Goal: Check status: Check status

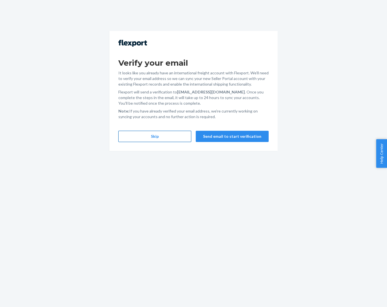
click at [141, 136] on button "Skip" at bounding box center [154, 136] width 73 height 11
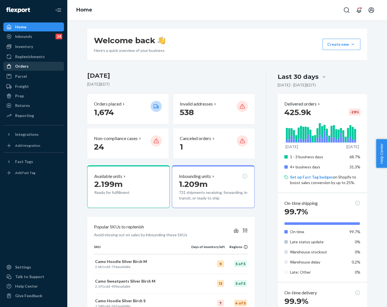
drag, startPoint x: 21, startPoint y: 64, endPoint x: 47, endPoint y: 67, distance: 25.7
click at [21, 64] on div "Orders" at bounding box center [21, 66] width 13 height 6
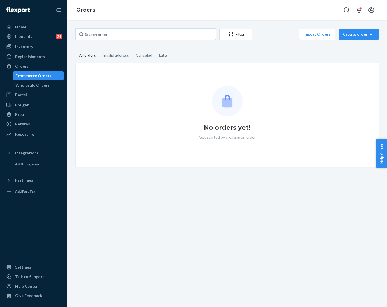
click at [138, 37] on input "text" at bounding box center [146, 34] width 140 height 11
paste input "255076668"
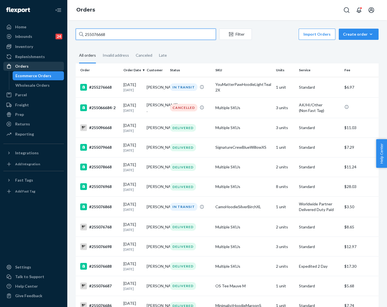
type input "255076668"
click at [20, 63] on div "Orders" at bounding box center [21, 66] width 13 height 6
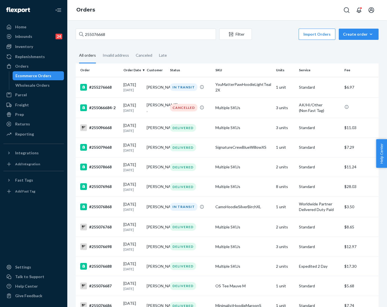
click at [87, 55] on div "All orders" at bounding box center [87, 55] width 17 height 15
click at [76, 48] on input "All orders" at bounding box center [76, 48] width 0 height 0
click at [138, 33] on input "255076668" at bounding box center [146, 34] width 140 height 11
click at [123, 85] on div "[DATE] [DATE]" at bounding box center [132, 87] width 19 height 10
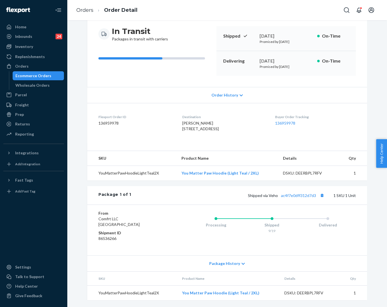
scroll to position [65, 0]
click at [81, 12] on link "Orders" at bounding box center [84, 10] width 17 height 6
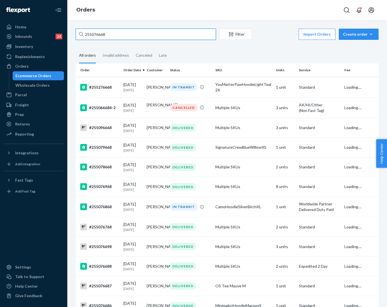
click at [143, 33] on input "255076668" at bounding box center [146, 34] width 140 height 11
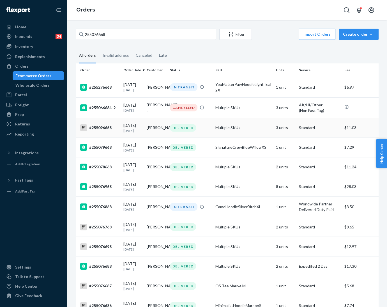
click at [219, 127] on td "Multiple SKUs" at bounding box center [243, 128] width 61 height 20
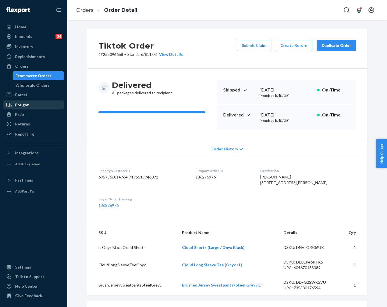
drag, startPoint x: 29, startPoint y: 26, endPoint x: 36, endPoint y: 103, distance: 77.2
click at [29, 26] on div "Home" at bounding box center [34, 27] width 60 height 8
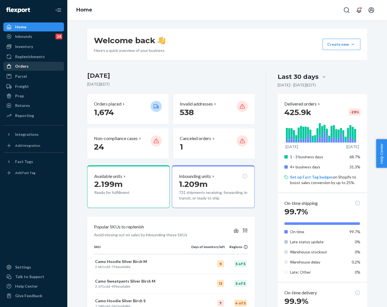
click at [25, 65] on div "Orders" at bounding box center [21, 66] width 13 height 6
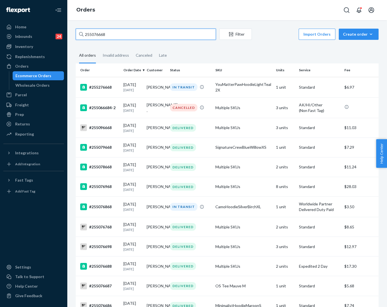
click at [116, 34] on input "255076668" at bounding box center [146, 34] width 140 height 11
click at [95, 34] on input "255076668" at bounding box center [146, 34] width 140 height 11
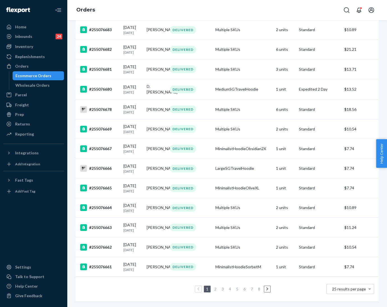
scroll to position [319, 0]
click at [213, 287] on link "2" at bounding box center [215, 289] width 4 height 5
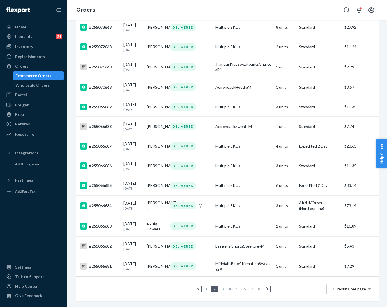
scroll to position [319, 0]
click at [221, 287] on link "3" at bounding box center [223, 289] width 4 height 5
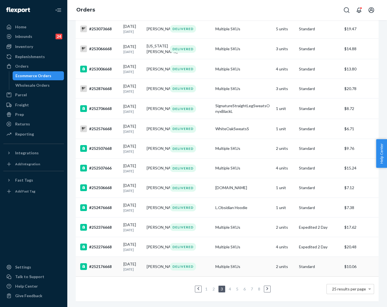
scroll to position [388, 0]
click at [212, 287] on link "2" at bounding box center [214, 289] width 4 height 5
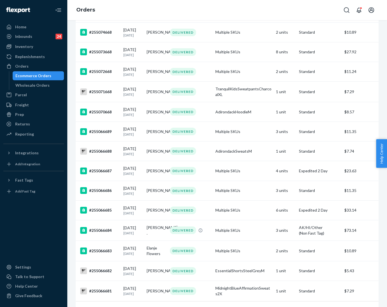
scroll to position [319, 0]
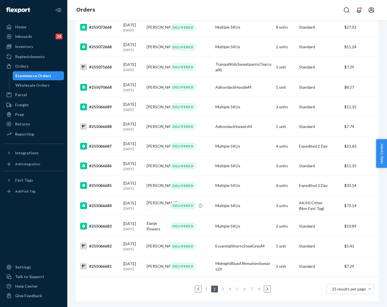
click at [204, 286] on li "1" at bounding box center [206, 289] width 5 height 7
click at [204, 287] on link "1" at bounding box center [206, 289] width 4 height 5
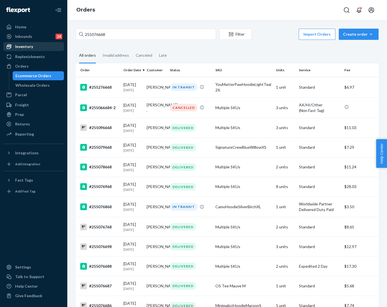
click at [23, 47] on div "Inventory" at bounding box center [24, 47] width 18 height 6
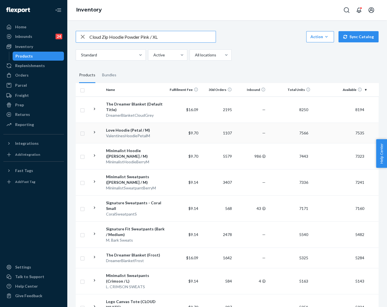
type input "Cloud Zip Hoodie Powder Pink / XL"
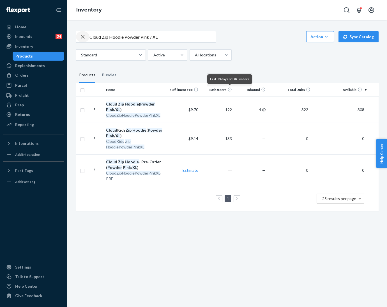
click at [83, 39] on icon "button" at bounding box center [82, 36] width 7 height 11
click at [104, 36] on input "text" at bounding box center [153, 36] width 126 height 11
drag, startPoint x: 104, startPoint y: 36, endPoint x: 89, endPoint y: 34, distance: 15.6
click at [89, 34] on div "button" at bounding box center [82, 36] width 13 height 11
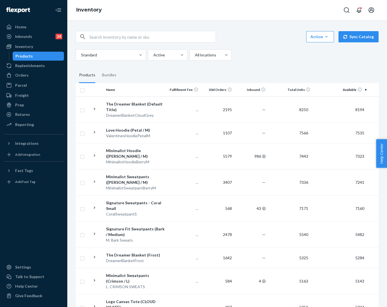
drag, startPoint x: 14, startPoint y: 75, endPoint x: 74, endPoint y: 76, distance: 60.1
click at [14, 75] on div at bounding box center [10, 75] width 9 height 6
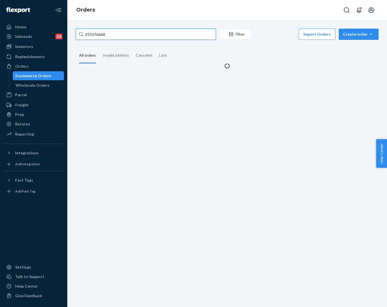
click at [95, 34] on input "255076668" at bounding box center [146, 34] width 140 height 11
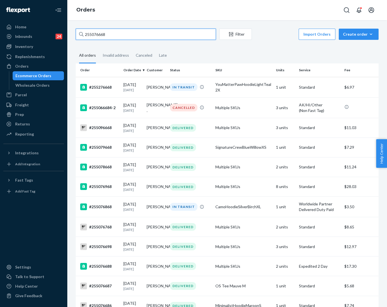
click at [124, 33] on input "255076668" at bounding box center [146, 34] width 140 height 11
